Goal: Task Accomplishment & Management: Manage account settings

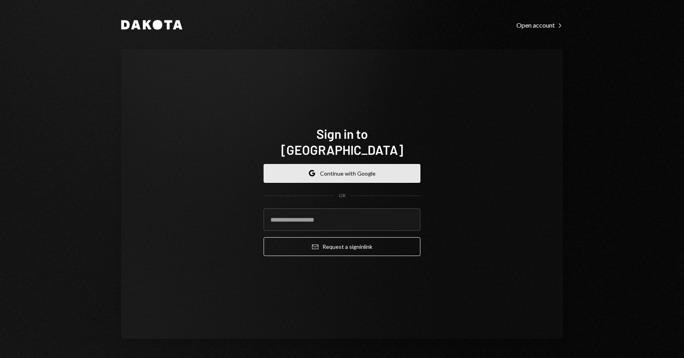
click at [334, 164] on button "Google Continue with Google" at bounding box center [342, 173] width 157 height 19
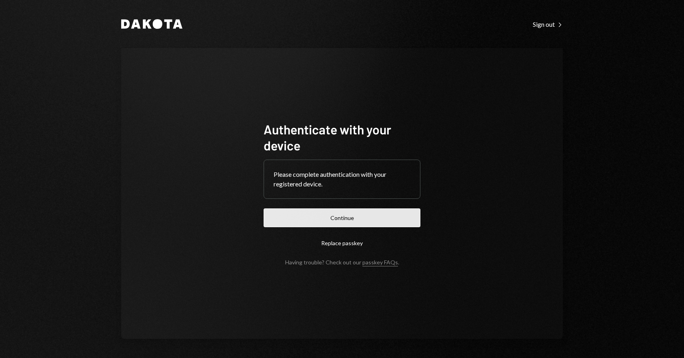
click at [320, 227] on button "Continue" at bounding box center [342, 218] width 157 height 19
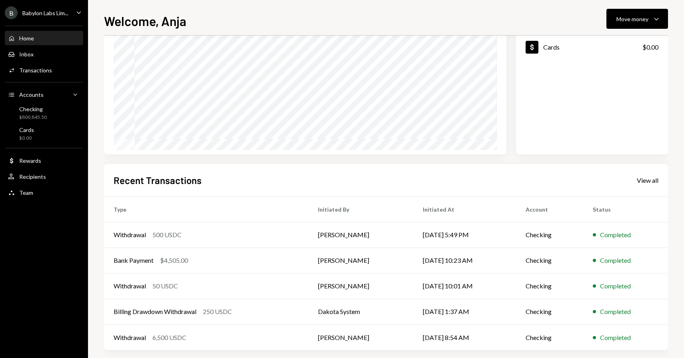
scroll to position [86, 0]
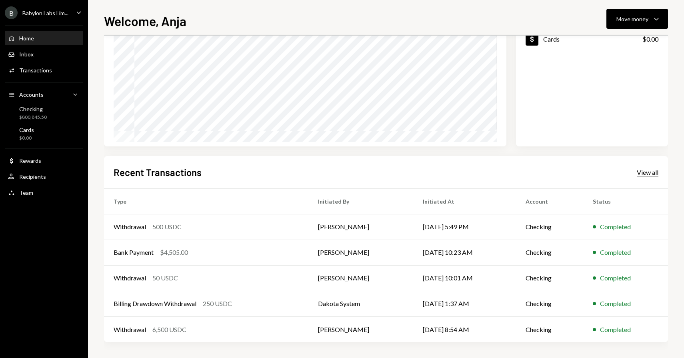
click at [644, 172] on div "View all" at bounding box center [648, 172] width 22 height 8
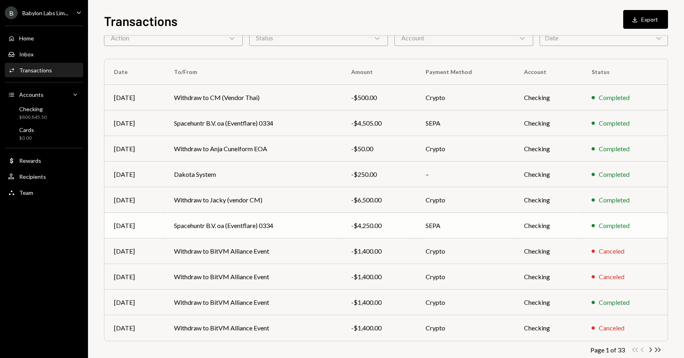
scroll to position [60, 0]
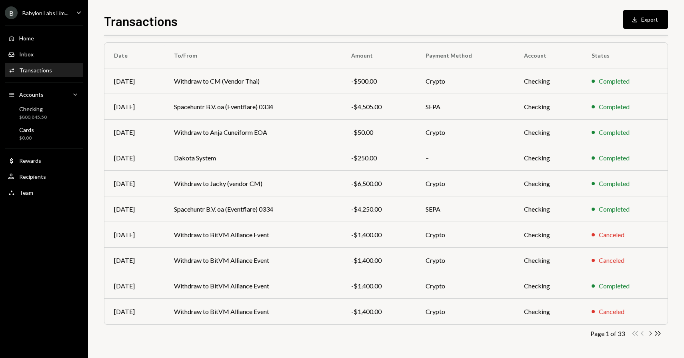
click at [650, 334] on icon "button" at bounding box center [651, 333] width 2 height 4
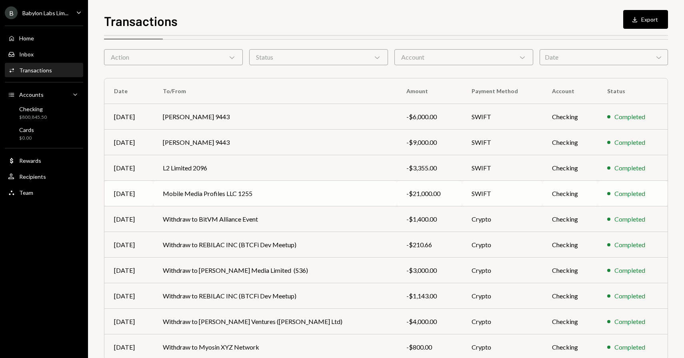
scroll to position [30, 0]
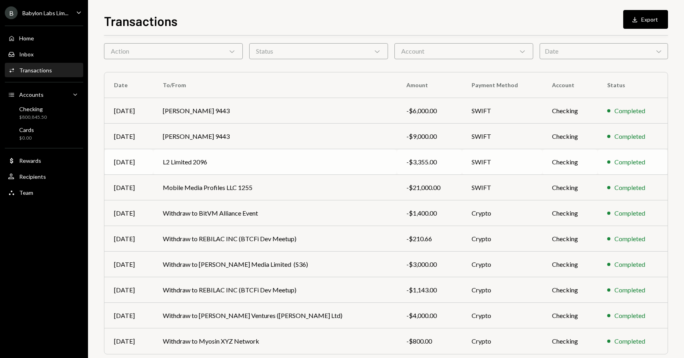
click at [199, 162] on td "L2 Limited 2096" at bounding box center [275, 162] width 244 height 26
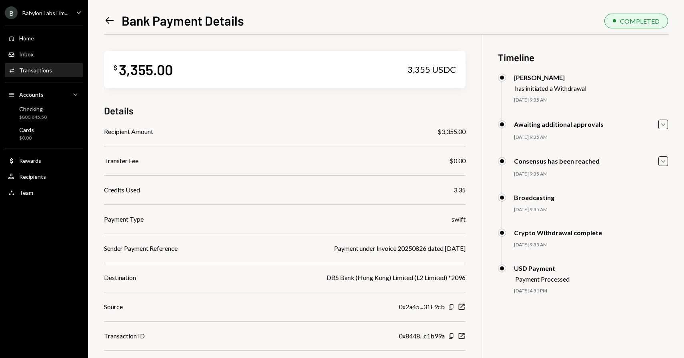
scroll to position [35, 0]
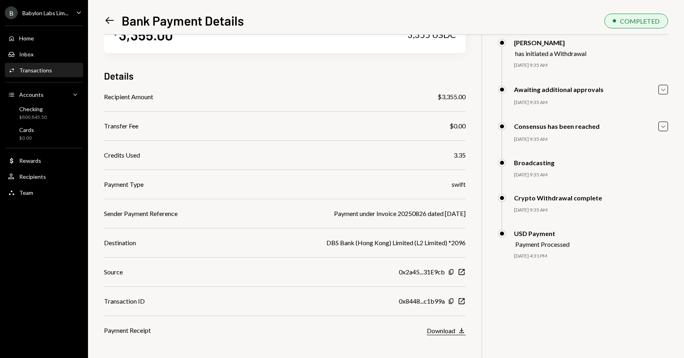
click at [447, 329] on div "Download" at bounding box center [441, 331] width 28 height 8
